Goal: Transaction & Acquisition: Obtain resource

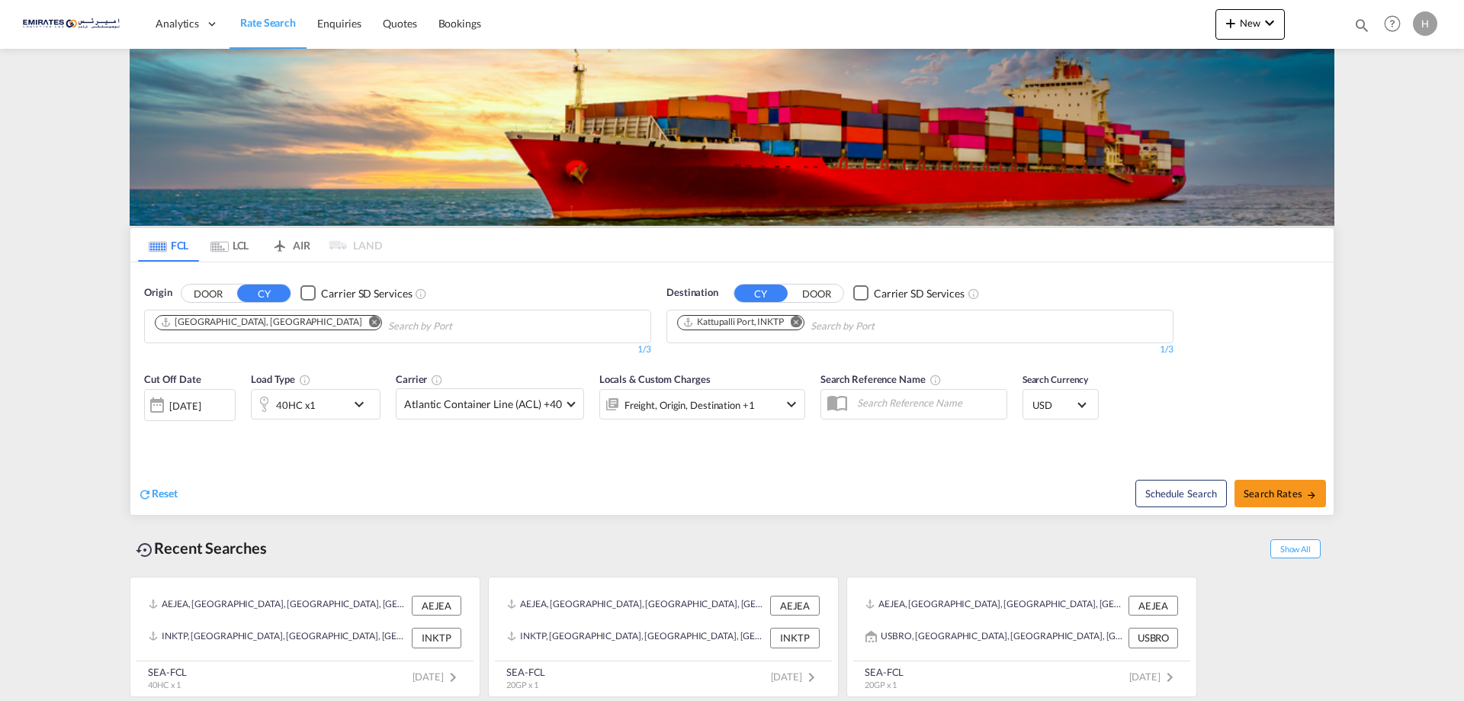
click at [802, 324] on md-icon "Remove" at bounding box center [796, 321] width 11 height 11
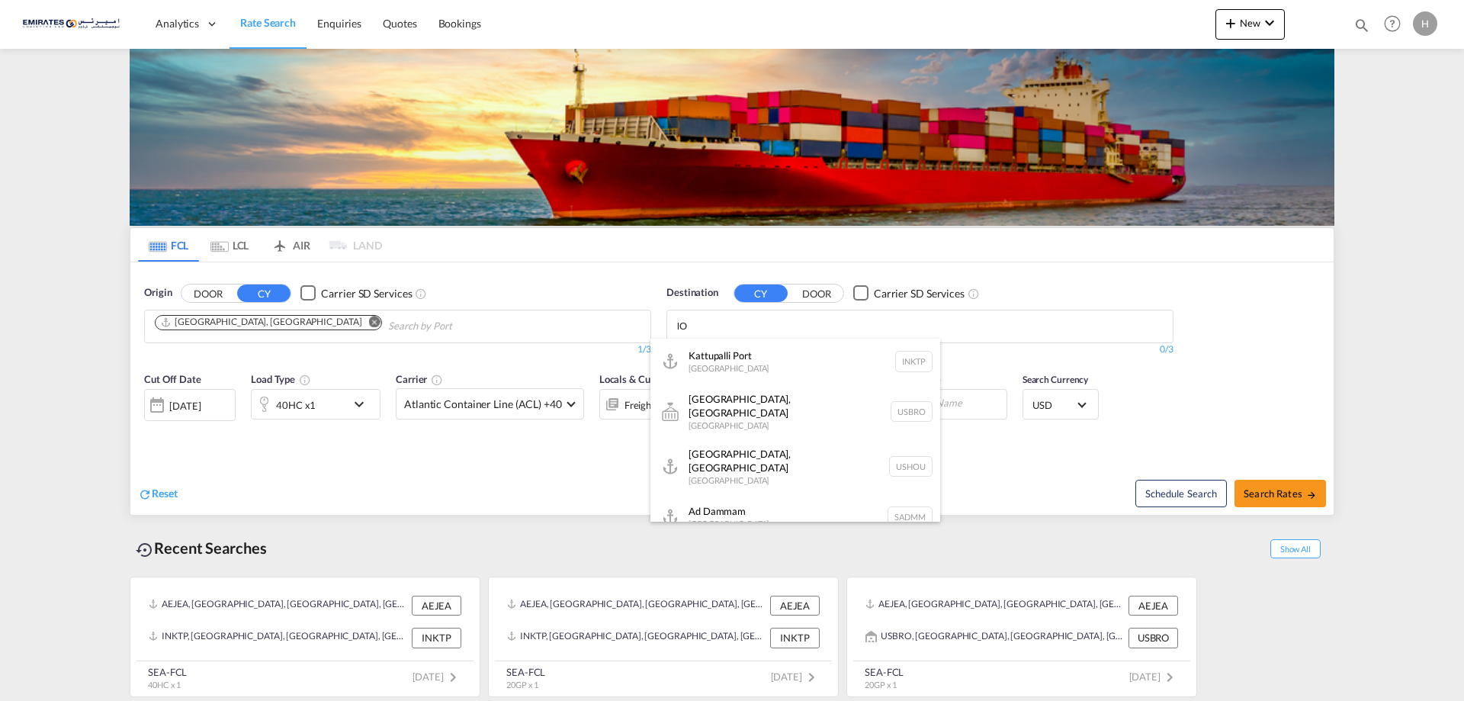
type input "l"
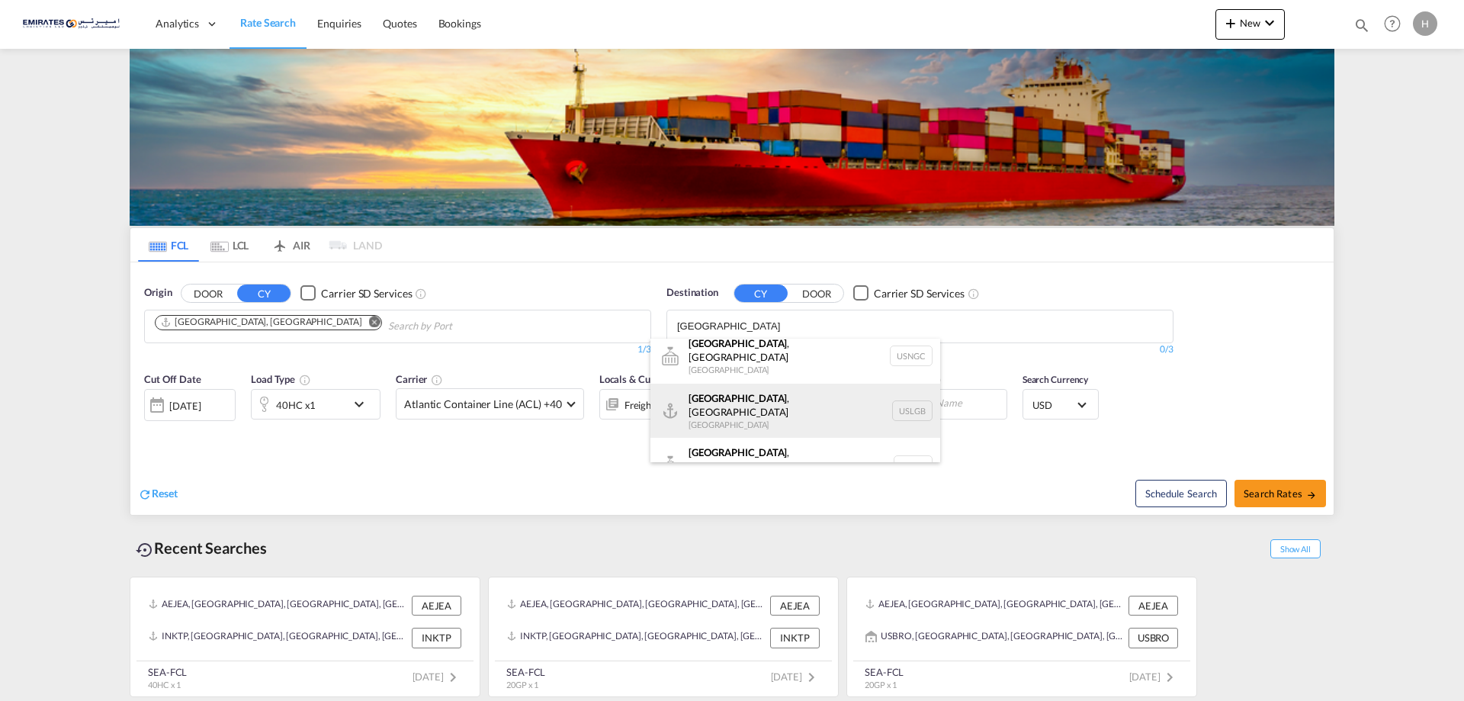
scroll to position [14, 0]
type input "[GEOGRAPHIC_DATA]"
click at [761, 390] on div "[GEOGRAPHIC_DATA] , [GEOGRAPHIC_DATA] [GEOGRAPHIC_DATA] USLGB" at bounding box center [795, 407] width 290 height 55
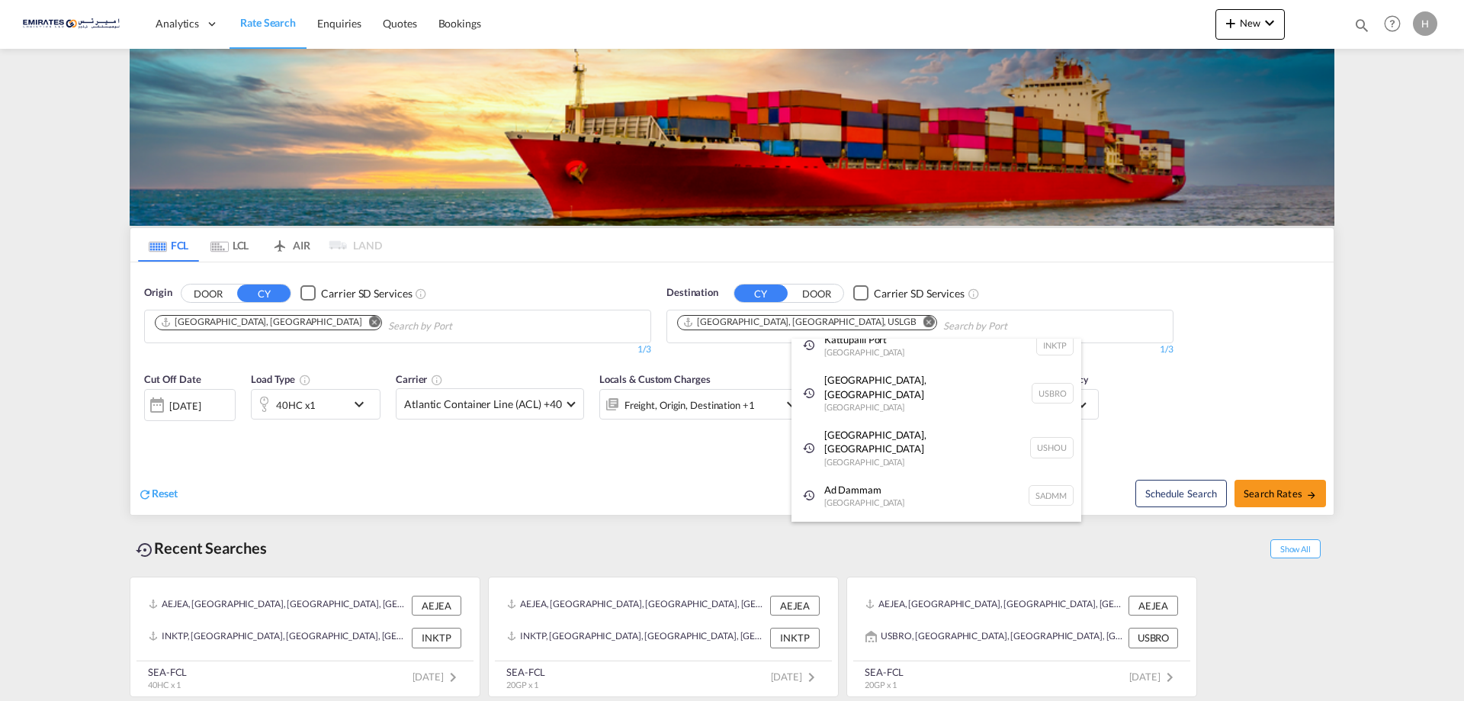
scroll to position [0, 0]
click at [361, 406] on md-icon "icon-chevron-down" at bounding box center [363, 404] width 26 height 18
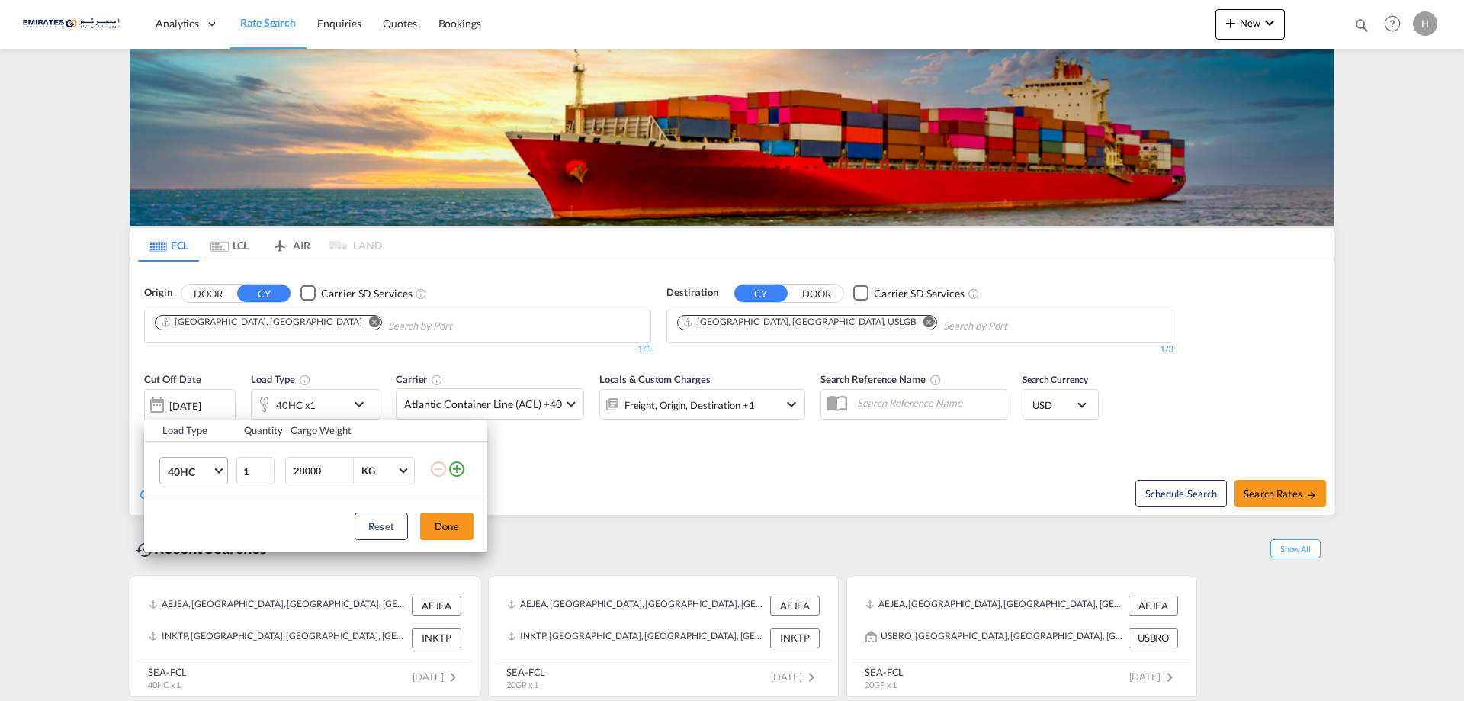
click at [202, 472] on span "40HC" at bounding box center [190, 471] width 44 height 15
click at [193, 399] on div "20GP" at bounding box center [181, 397] width 27 height 15
click at [462, 525] on button "Done" at bounding box center [446, 525] width 53 height 27
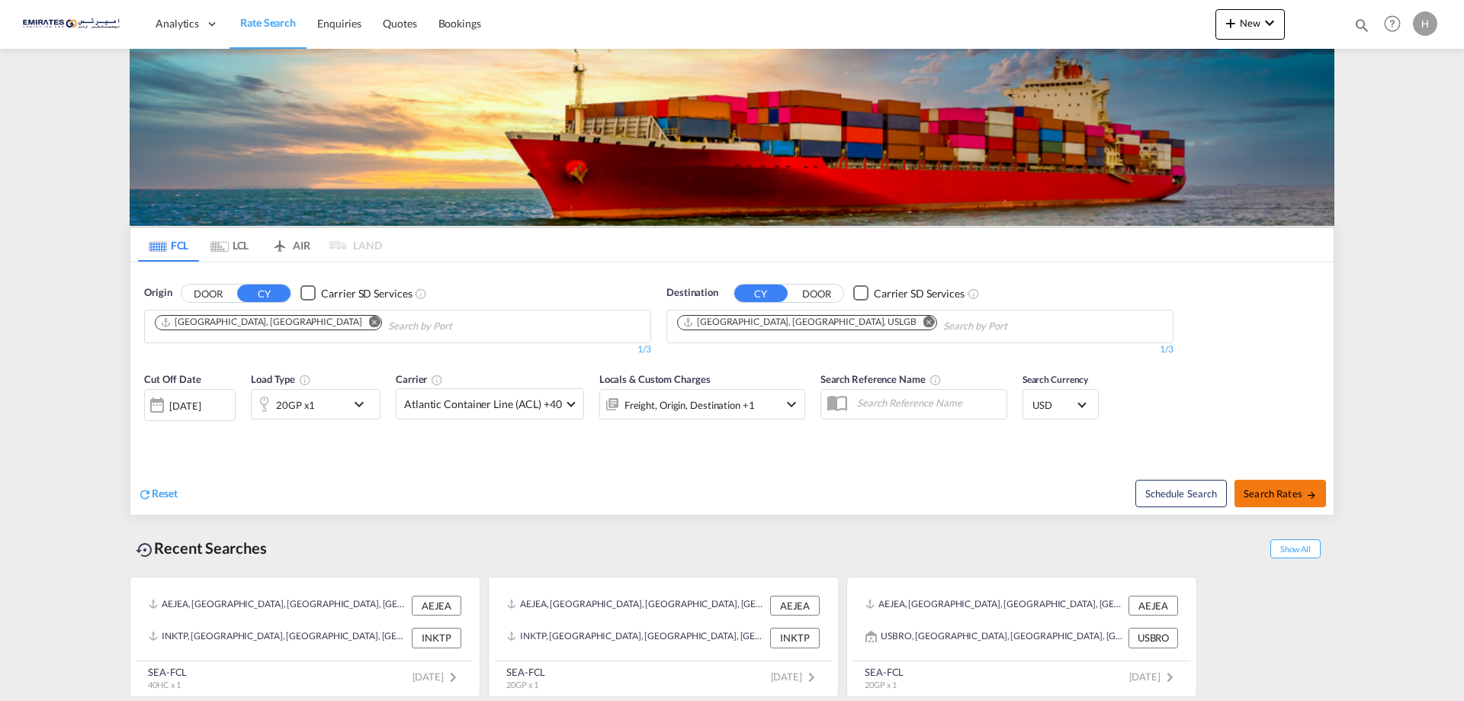
click at [1275, 489] on span "Search Rates" at bounding box center [1280, 493] width 73 height 12
type input "AEJEA to USLGB / [DATE]"
